Goal: Transaction & Acquisition: Purchase product/service

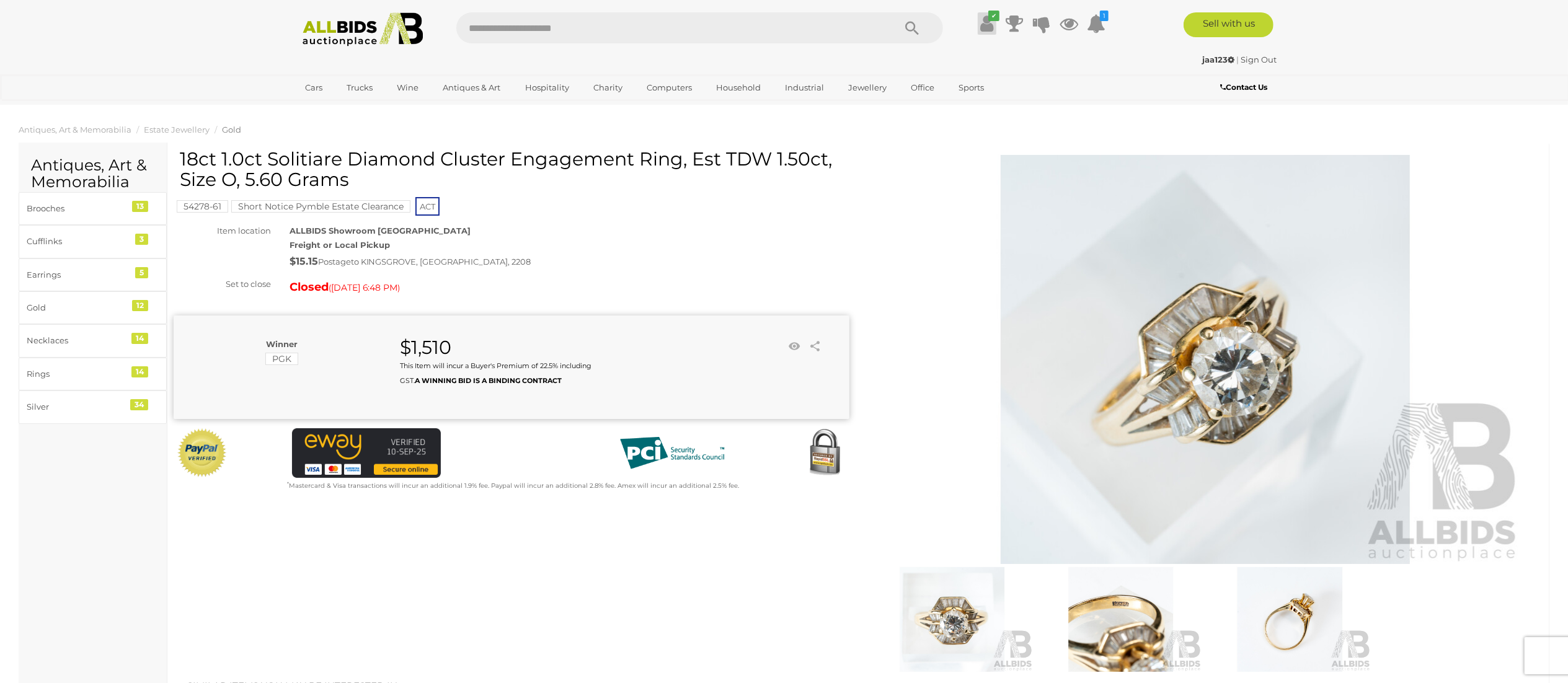
click at [982, 29] on icon at bounding box center [986, 23] width 13 height 22
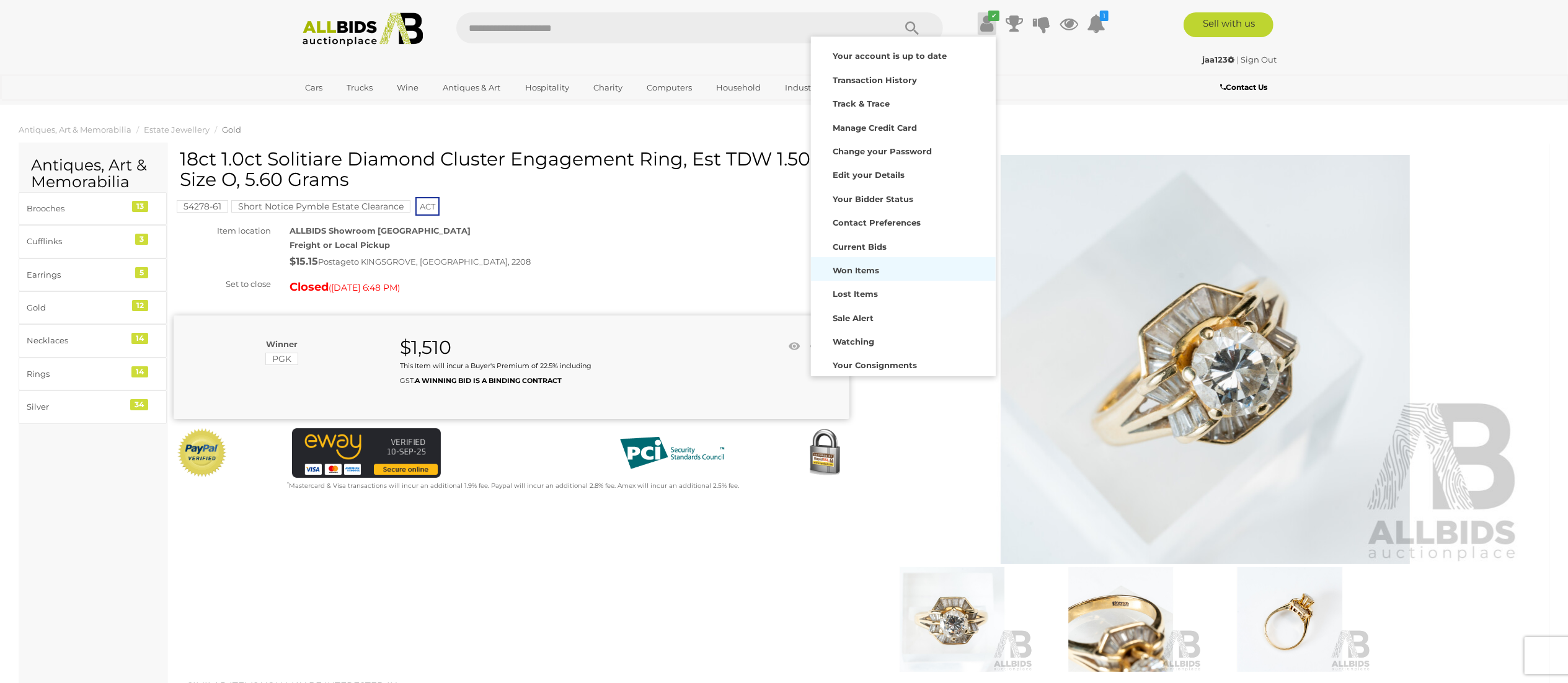
click at [873, 269] on strong "Won Items" at bounding box center [855, 270] width 46 height 10
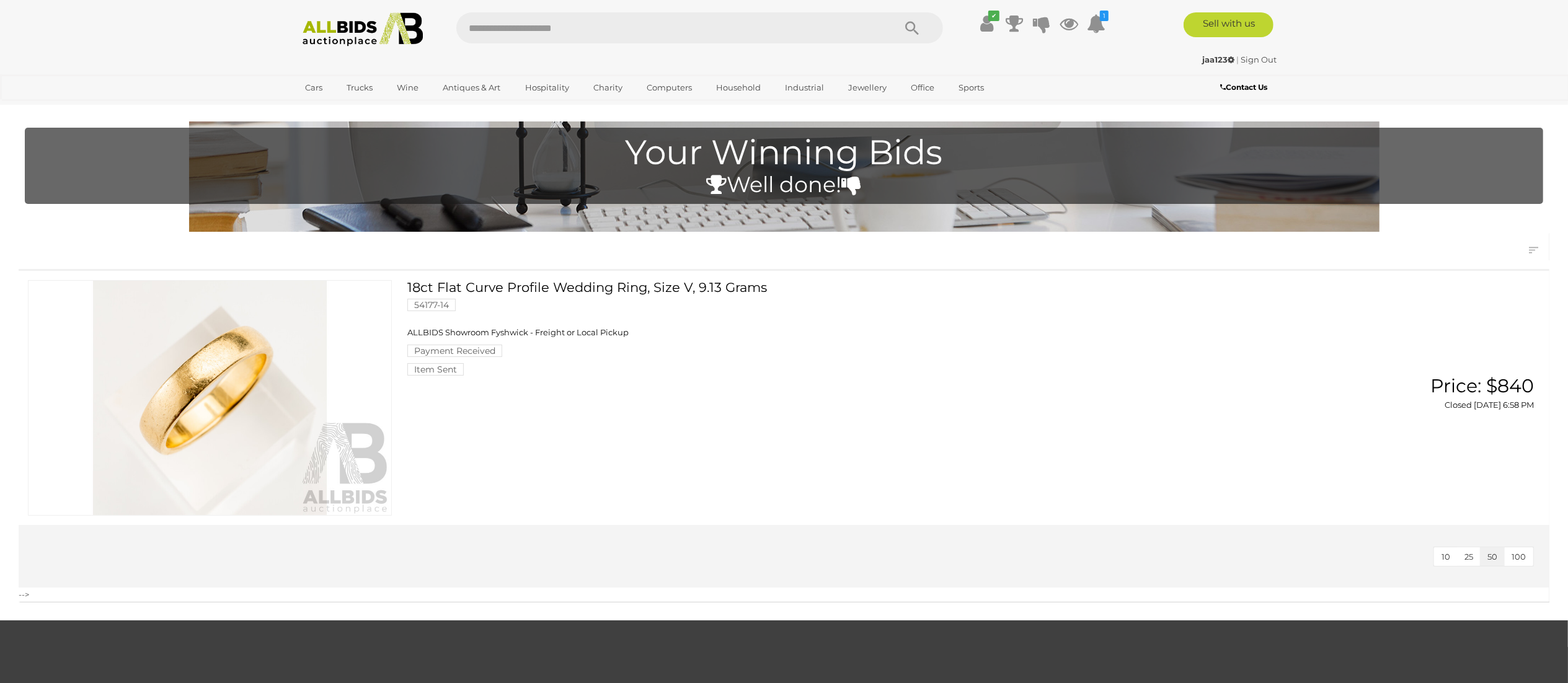
click at [257, 403] on img at bounding box center [210, 397] width 362 height 234
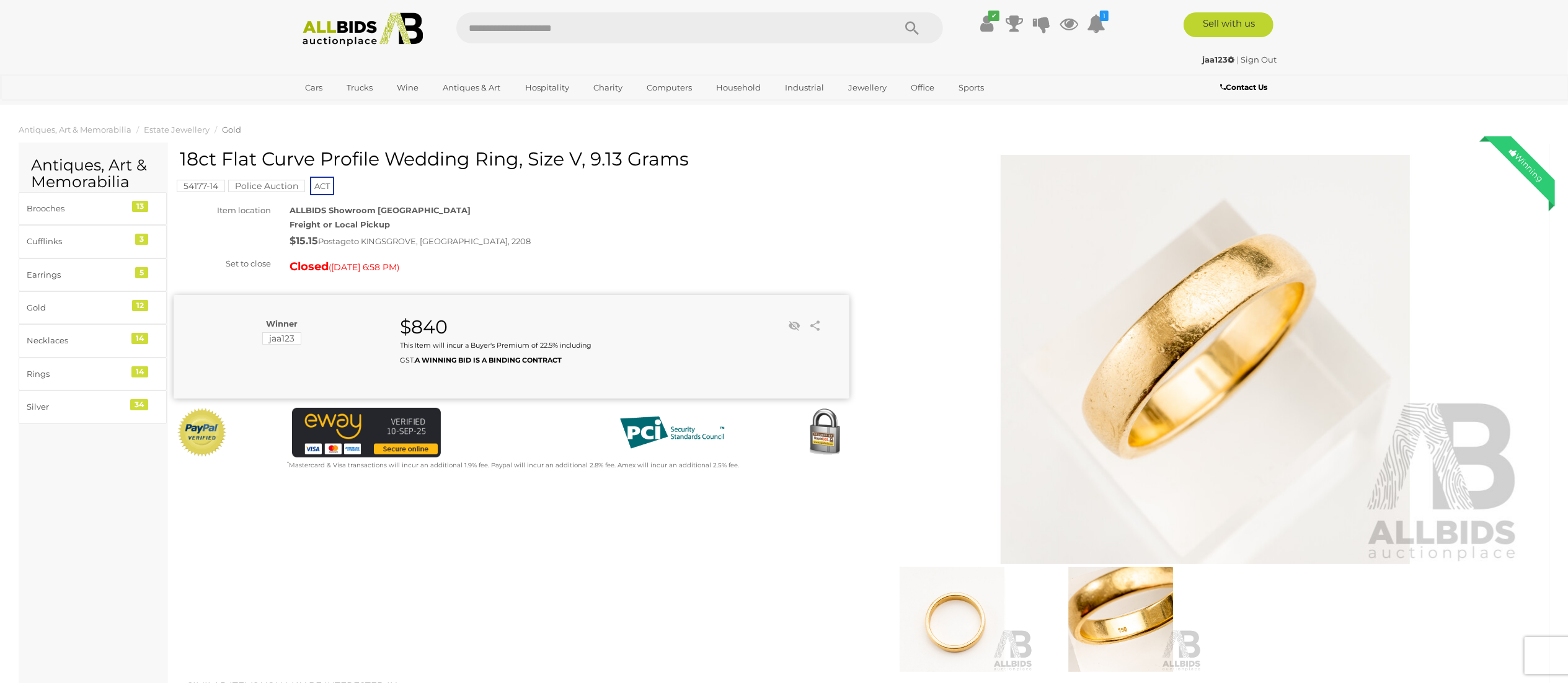
click at [1235, 265] on img at bounding box center [1205, 359] width 635 height 409
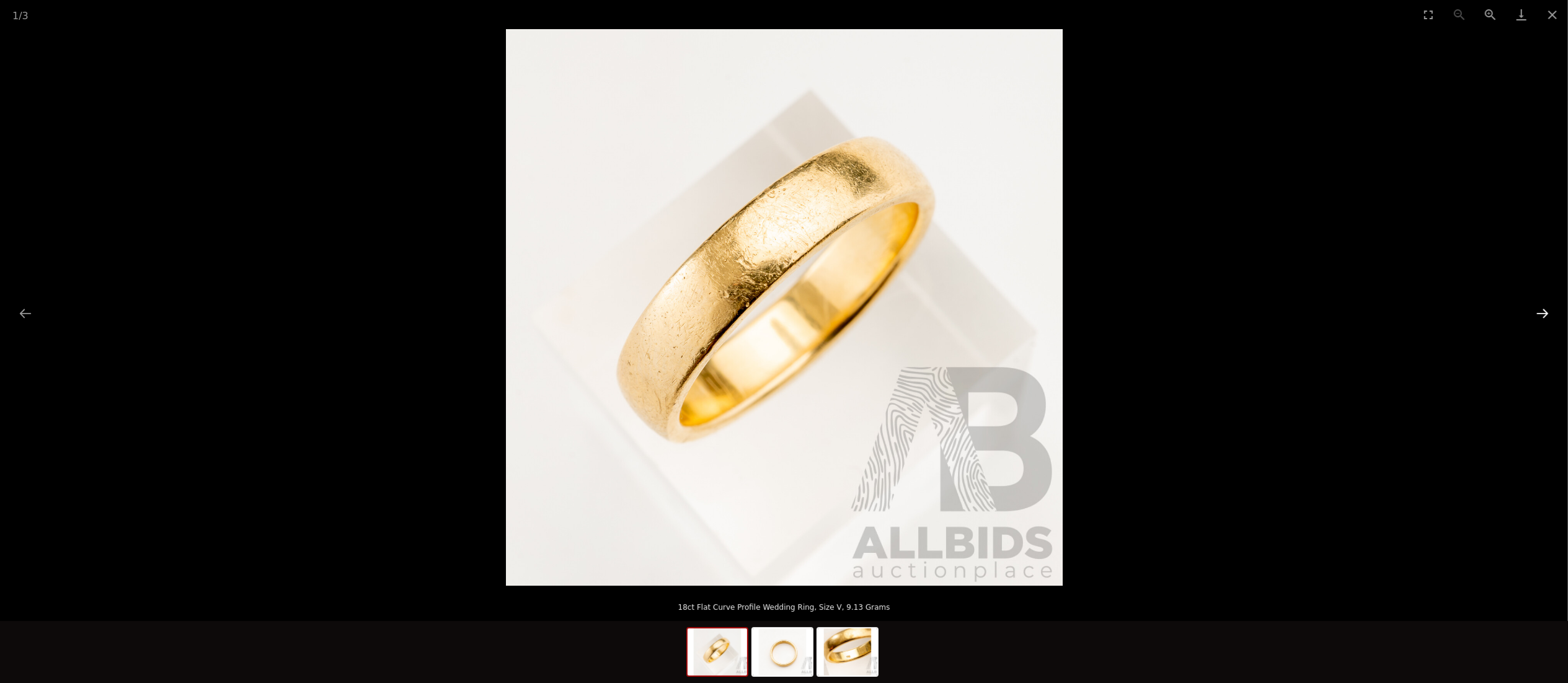
click at [1538, 307] on button "Next slide" at bounding box center [1542, 313] width 26 height 24
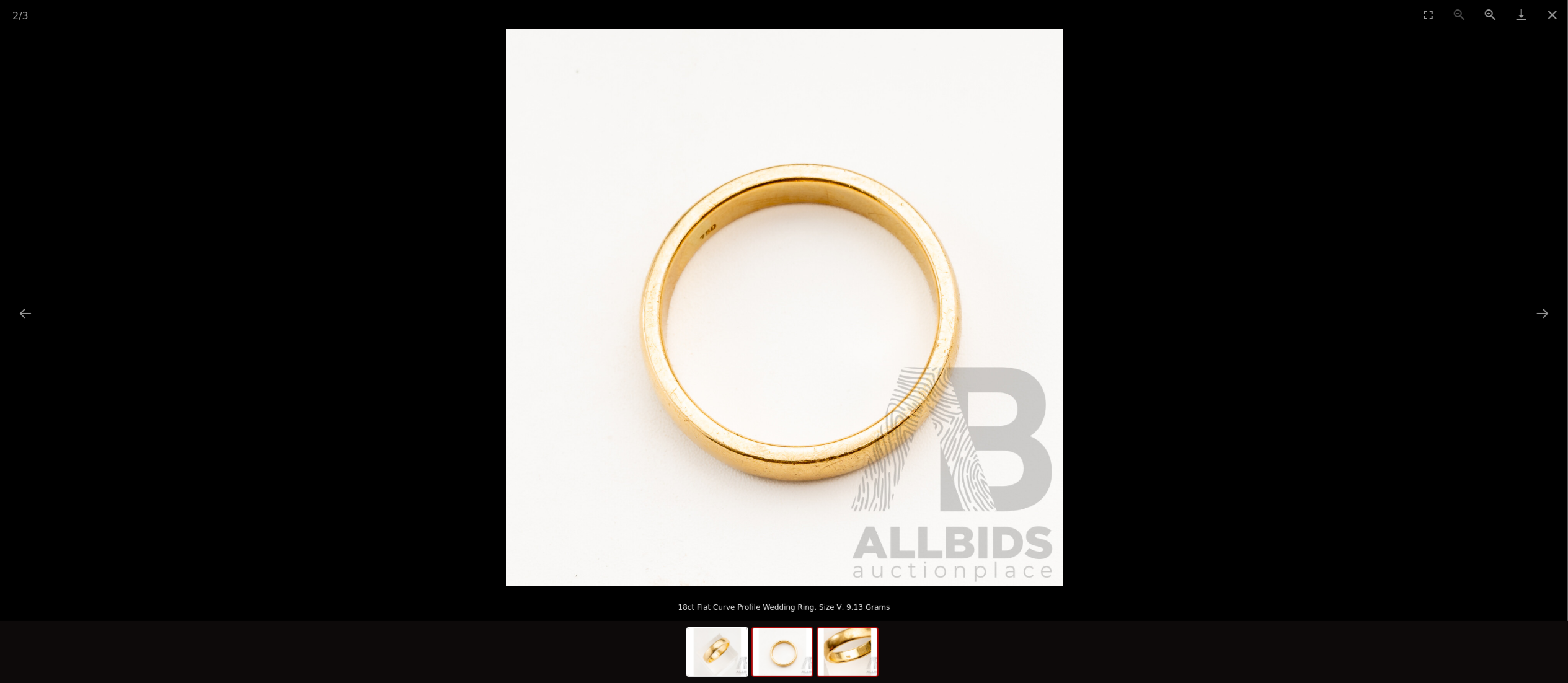
click at [849, 639] on img at bounding box center [848, 652] width 60 height 47
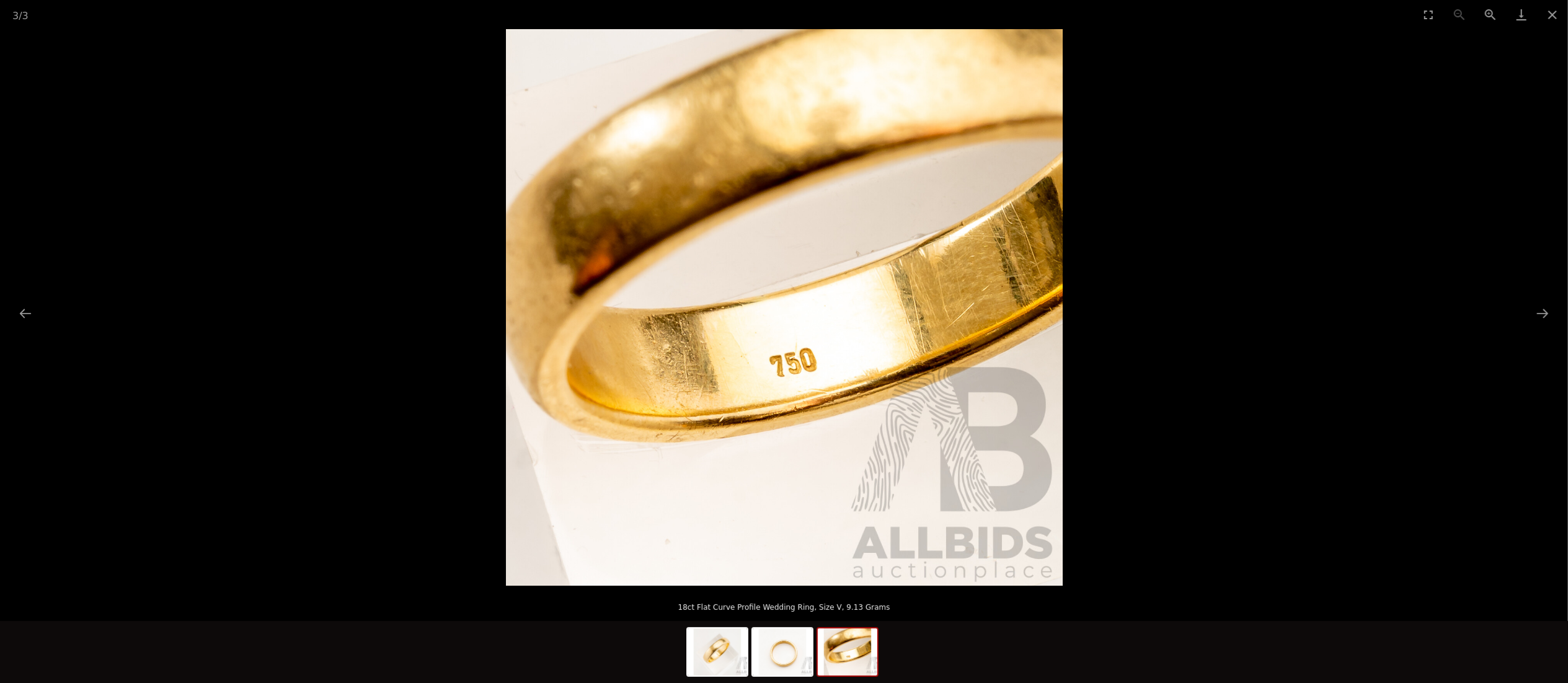
click at [1181, 213] on picture at bounding box center [784, 308] width 1568 height 557
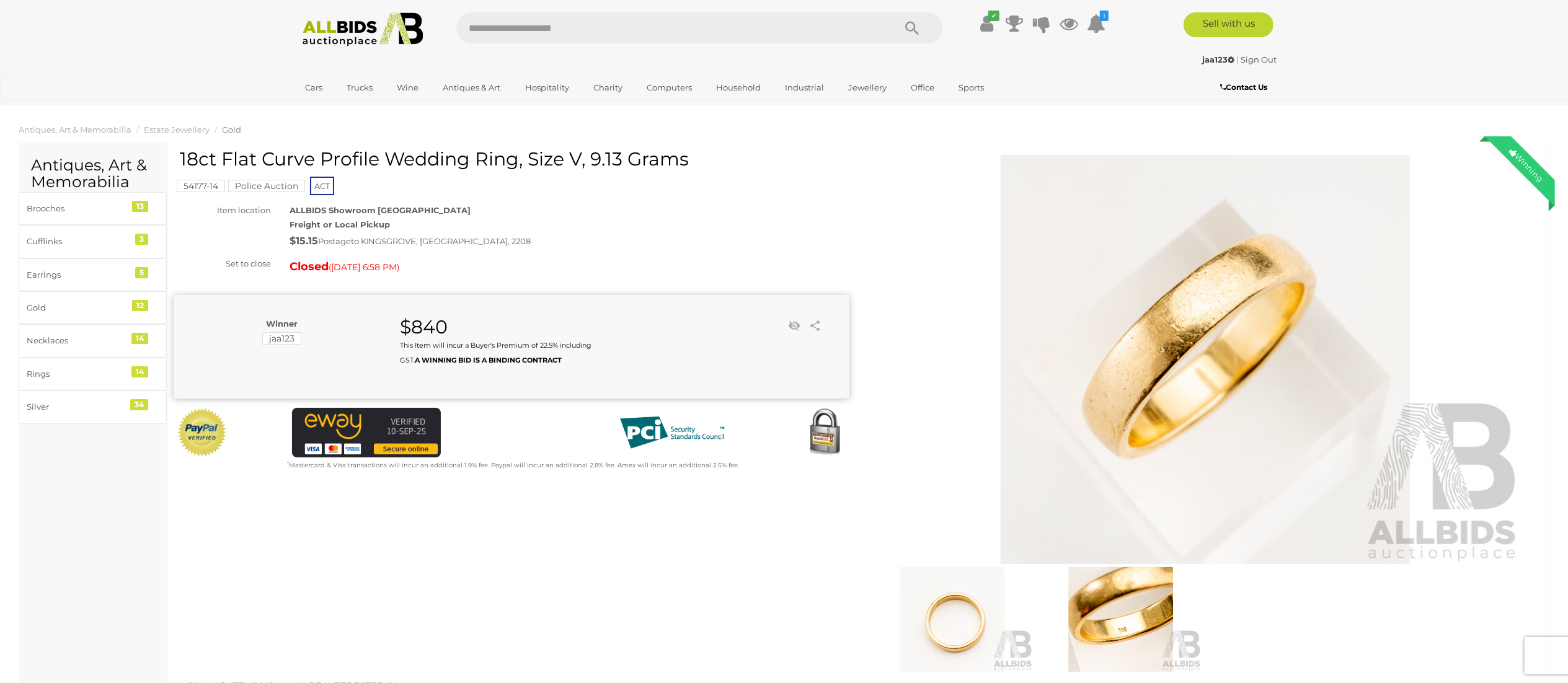
click at [446, 154] on h1 "18ct Flat Curve Profile Wedding Ring, Size V, 9.13 Grams" at bounding box center [513, 159] width 667 height 20
copy div "18ct Flat Curve Profile Wedding Ring, Size V, 9.13 Grams"
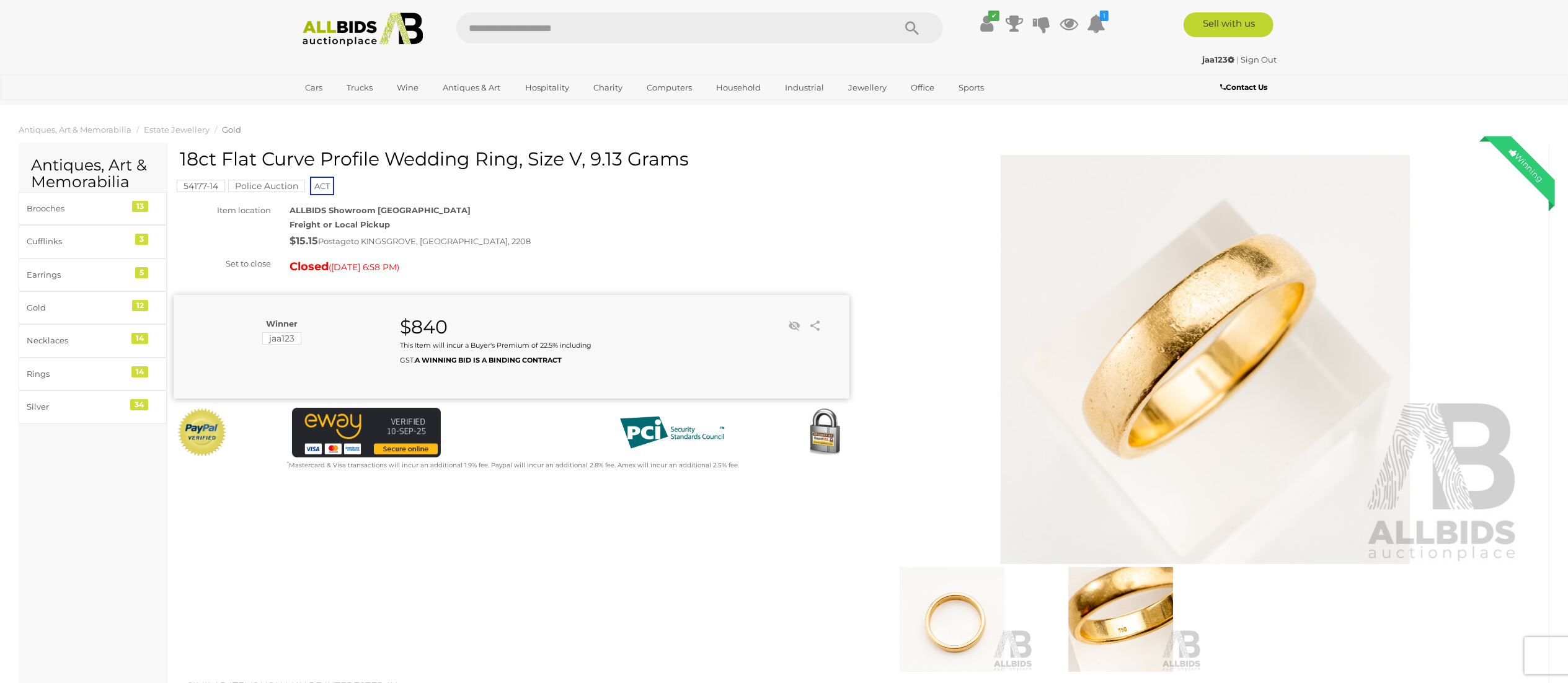
click at [767, 188] on div "54177-14 Police Auction ACT" at bounding box center [511, 173] width 676 height 48
click at [48, 309] on div "Gold" at bounding box center [77, 307] width 102 height 14
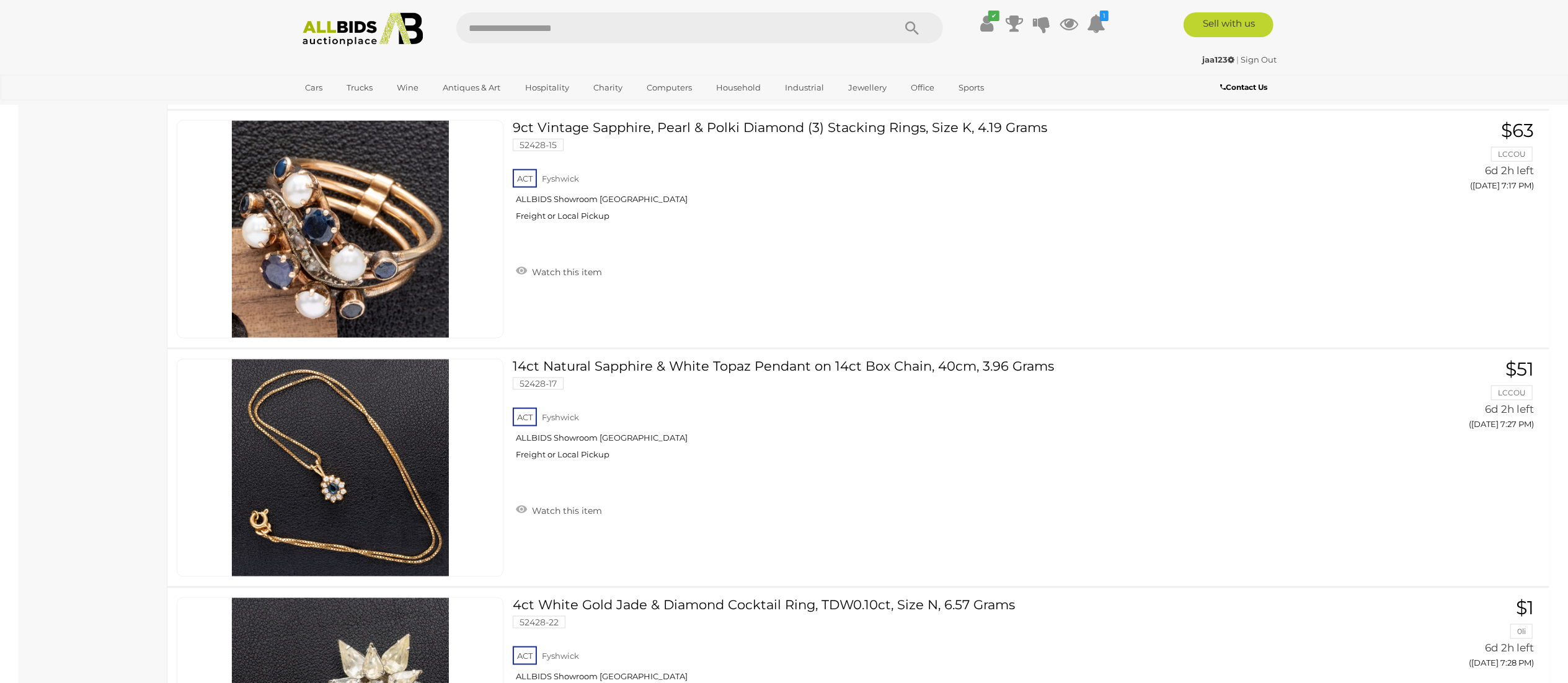
scroll to position [1335, 0]
